Goal: Navigation & Orientation: Find specific page/section

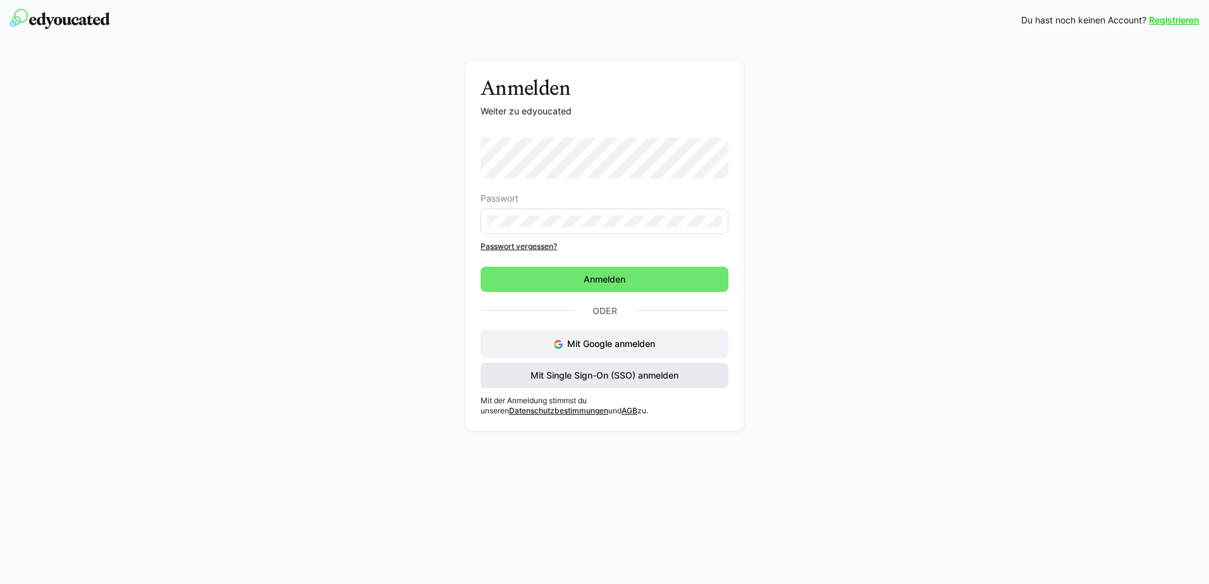
click at [598, 374] on span "Mit Single Sign-On (SSO) anmelden" at bounding box center [604, 375] width 152 height 13
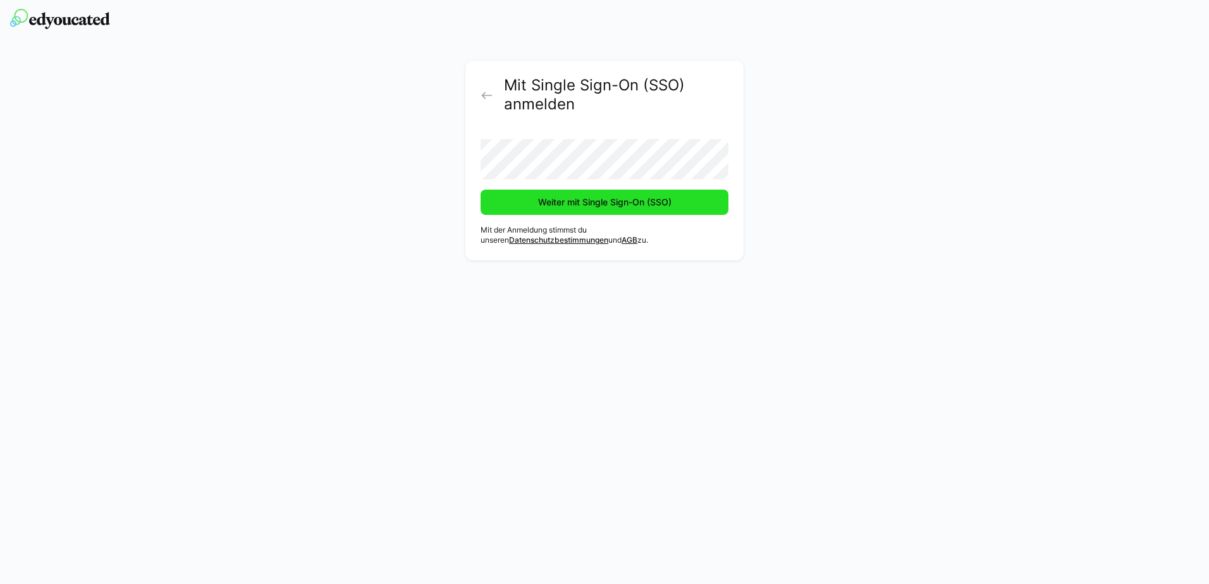
click at [647, 203] on span "Weiter mit Single Sign-On (SSO)" at bounding box center [604, 202] width 137 height 13
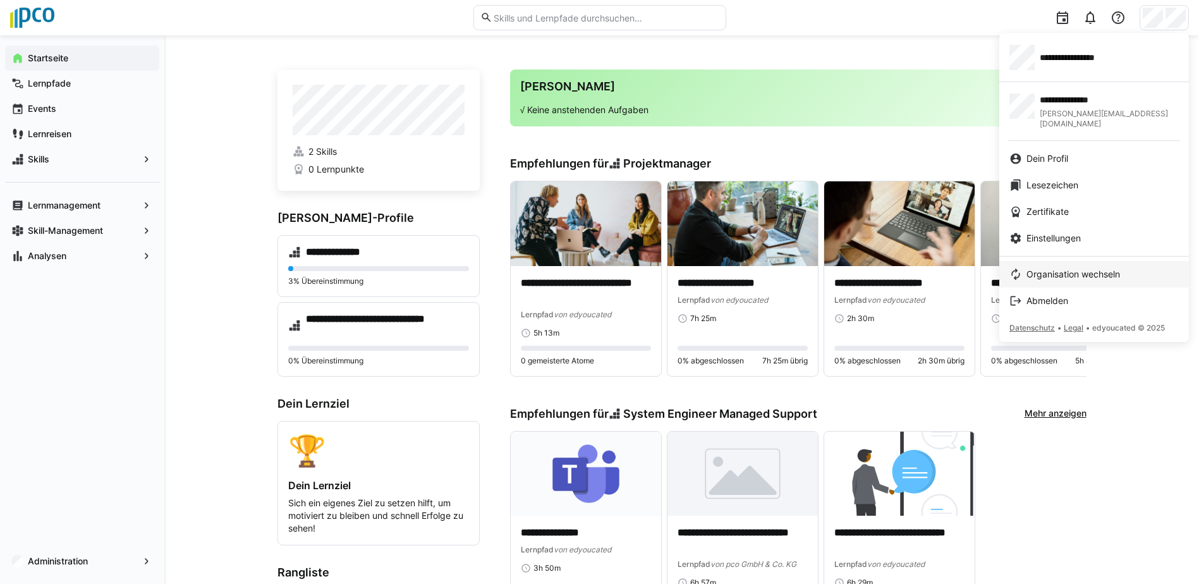
click at [1077, 261] on link "Organisation wechseln" at bounding box center [1094, 274] width 190 height 27
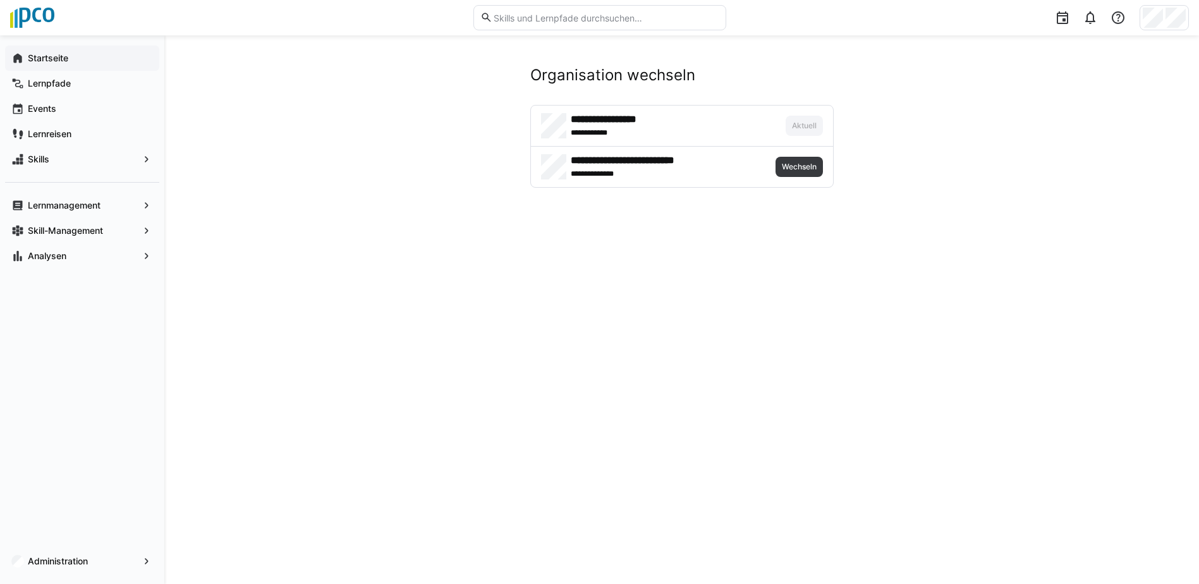
click at [74, 54] on span "Startseite" at bounding box center [89, 58] width 127 height 13
